Goal: Find specific page/section: Find specific page/section

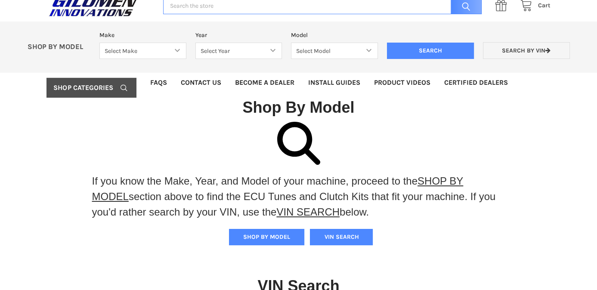
scroll to position [43, 0]
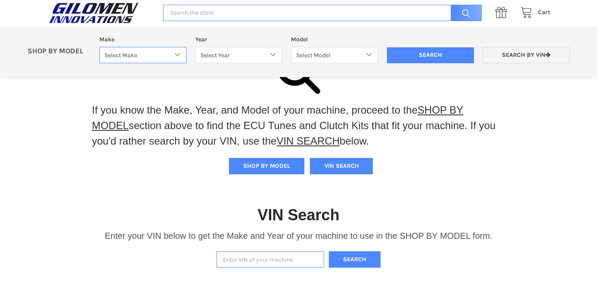
click at [179, 56] on select "Select Make Bobcat UTV Gravely UTV ACE 900 RANGER 570 Ranger 700 / 800 RANGER 9…" at bounding box center [142, 55] width 87 height 17
click at [496, 171] on div "If you know the Make, Year, and Model of your machine, proceed to the SHOP BY M…" at bounding box center [299, 138] width 431 height 89
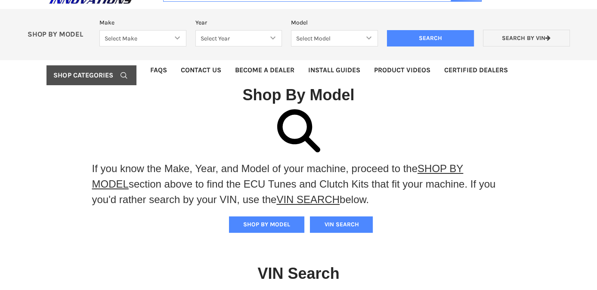
scroll to position [134, 0]
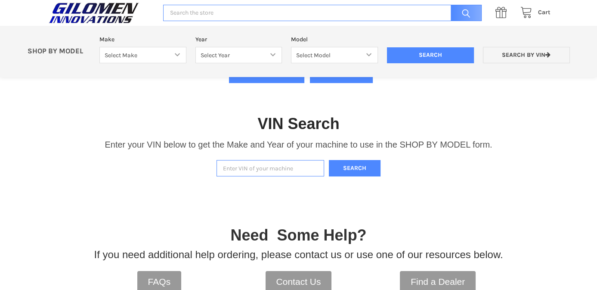
click at [240, 169] on input "Enter VIN of your machine" at bounding box center [271, 168] width 108 height 17
paste input "[US_VEHICLE_IDENTIFICATION_NUMBER]"
type input "[US_VEHICLE_IDENTIFICATION_NUMBER]"
click at [344, 165] on button "Search" at bounding box center [355, 168] width 52 height 17
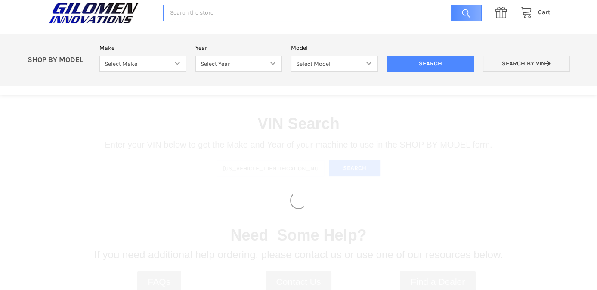
select select "330"
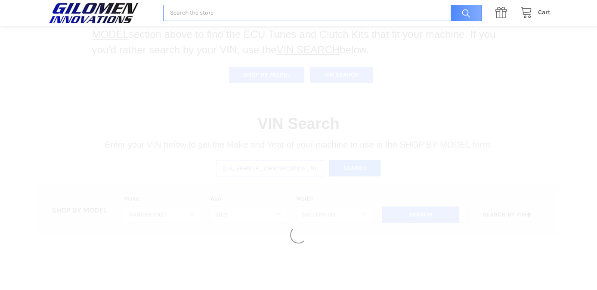
select select "408"
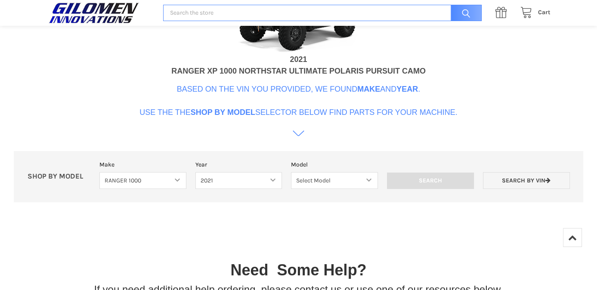
scroll to position [392, 0]
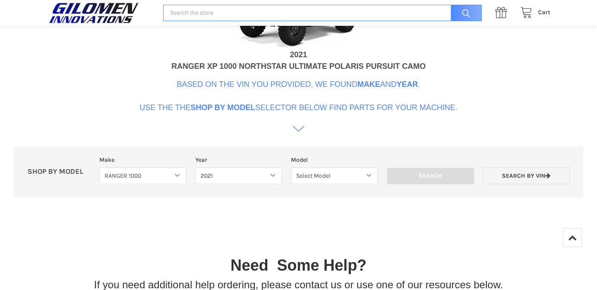
click at [300, 130] on icon at bounding box center [299, 129] width 12 height 6
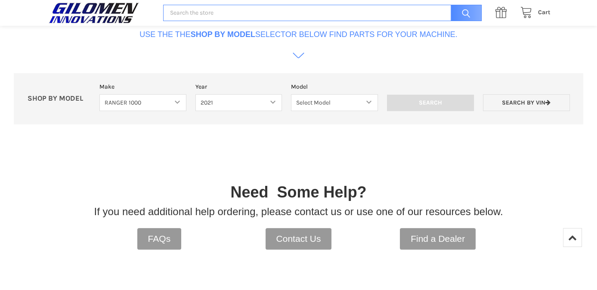
scroll to position [380, 0]
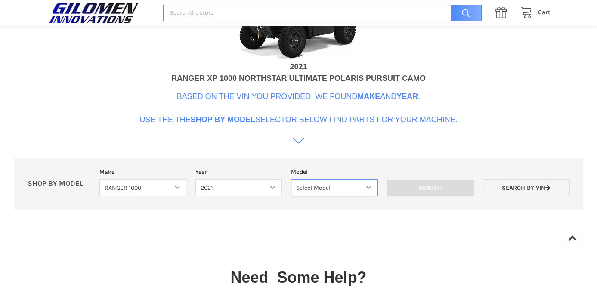
click at [370, 186] on select "Select Model Ranger 1000 Basic 61 HP SOHC Ranger 1000 Crew Basic 61 HP SOHC Ran…" at bounding box center [334, 188] width 87 height 17
click at [574, 94] on div "VIN Search Enter your VIN below to get the Make and Year of your machine to use…" at bounding box center [298, 34] width 597 height 377
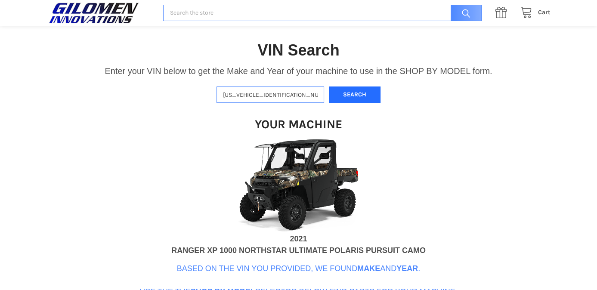
click at [360, 93] on button "Search" at bounding box center [355, 95] width 52 height 17
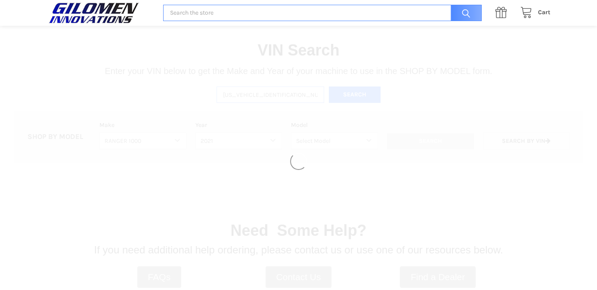
select select
select select "330"
select select "408"
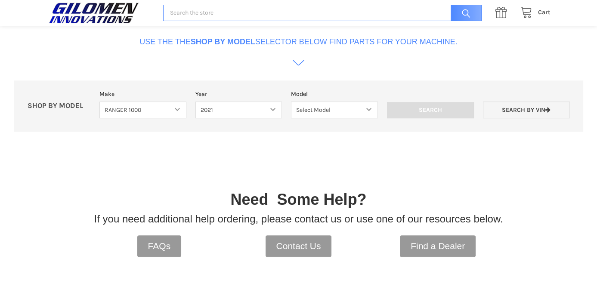
scroll to position [478, 0]
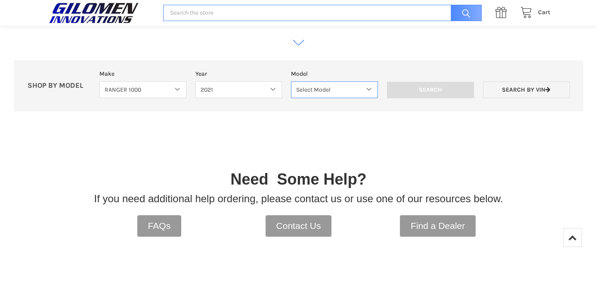
click at [372, 88] on select "Select Model Ranger 1000 Basic 61 HP SOHC Ranger 1000 Crew Basic 61 HP SOHC Ran…" at bounding box center [334, 89] width 87 height 17
select select "434"
click at [291, 81] on select "Select Model Ranger 1000 Basic 61 HP SOHC Ranger 1000 Crew Basic 61 HP SOHC Ran…" at bounding box center [334, 89] width 87 height 17
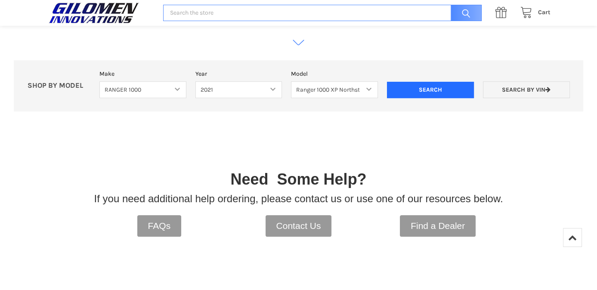
click at [424, 87] on input "Search" at bounding box center [430, 90] width 87 height 16
